Goal: Navigation & Orientation: Find specific page/section

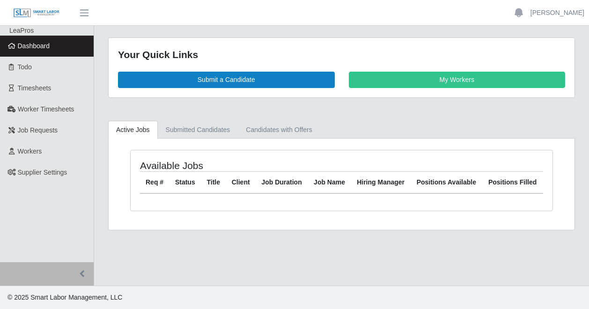
click at [48, 46] on span "Dashboard" at bounding box center [34, 45] width 32 height 7
click at [47, 46] on span "Dashboard" at bounding box center [34, 45] width 32 height 7
